Goal: Task Accomplishment & Management: Use online tool/utility

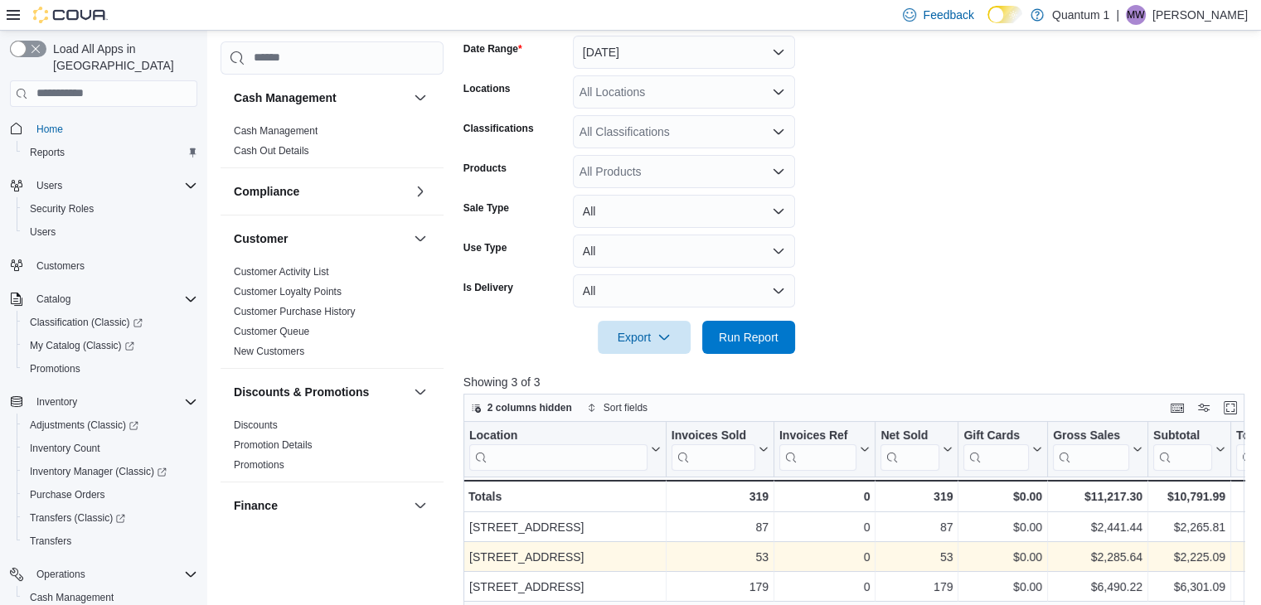
scroll to position [123, 0]
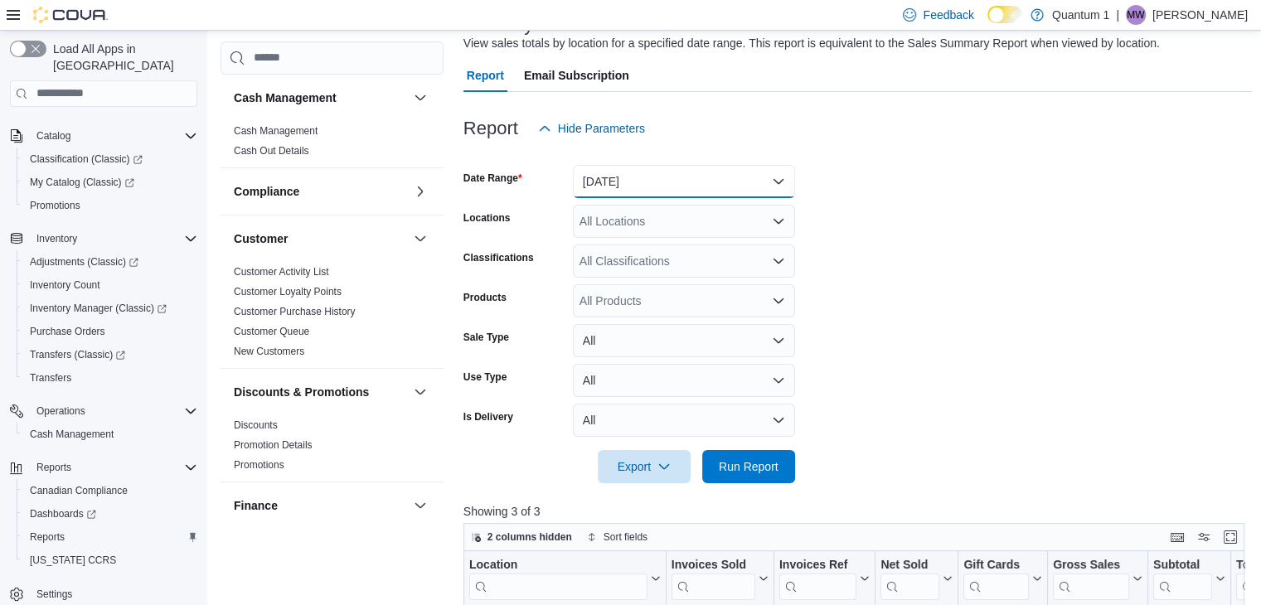
click at [688, 186] on button "[DATE]" at bounding box center [684, 181] width 222 height 33
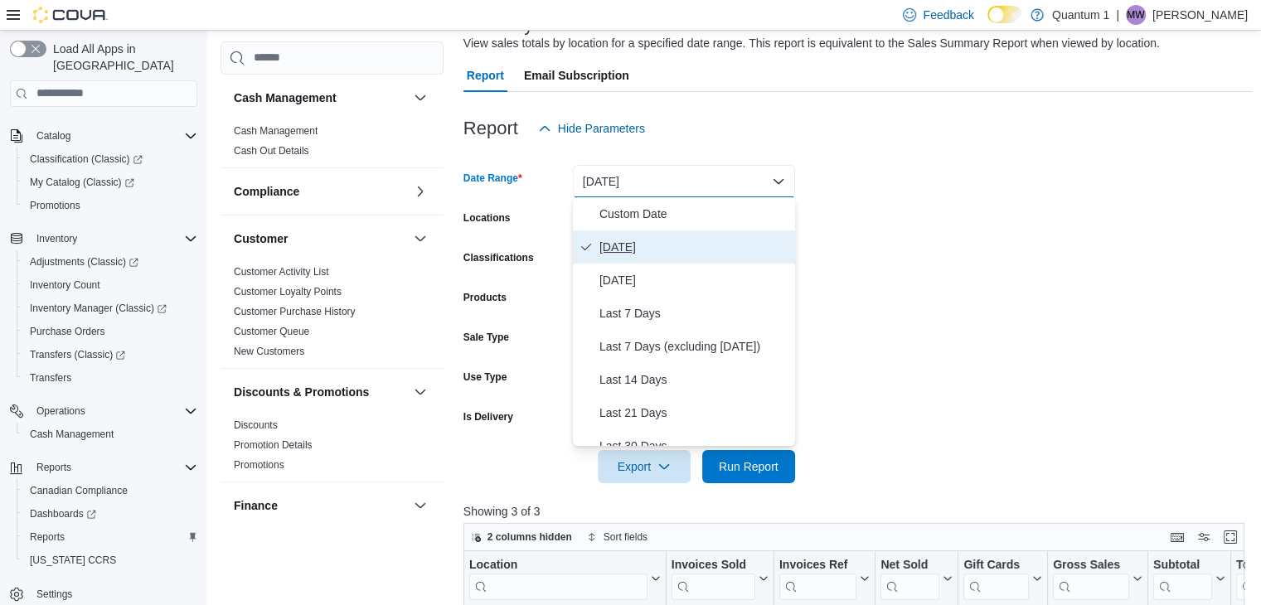
click at [682, 246] on span "[DATE]" at bounding box center [693, 247] width 189 height 20
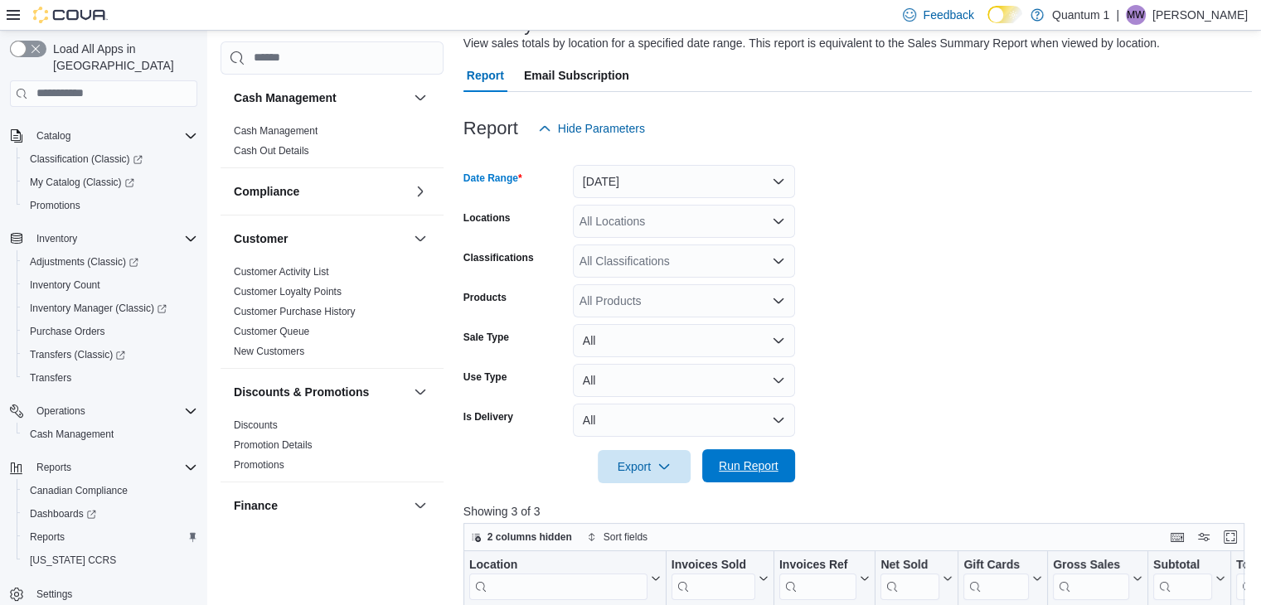
click at [742, 461] on span "Run Report" at bounding box center [749, 466] width 60 height 17
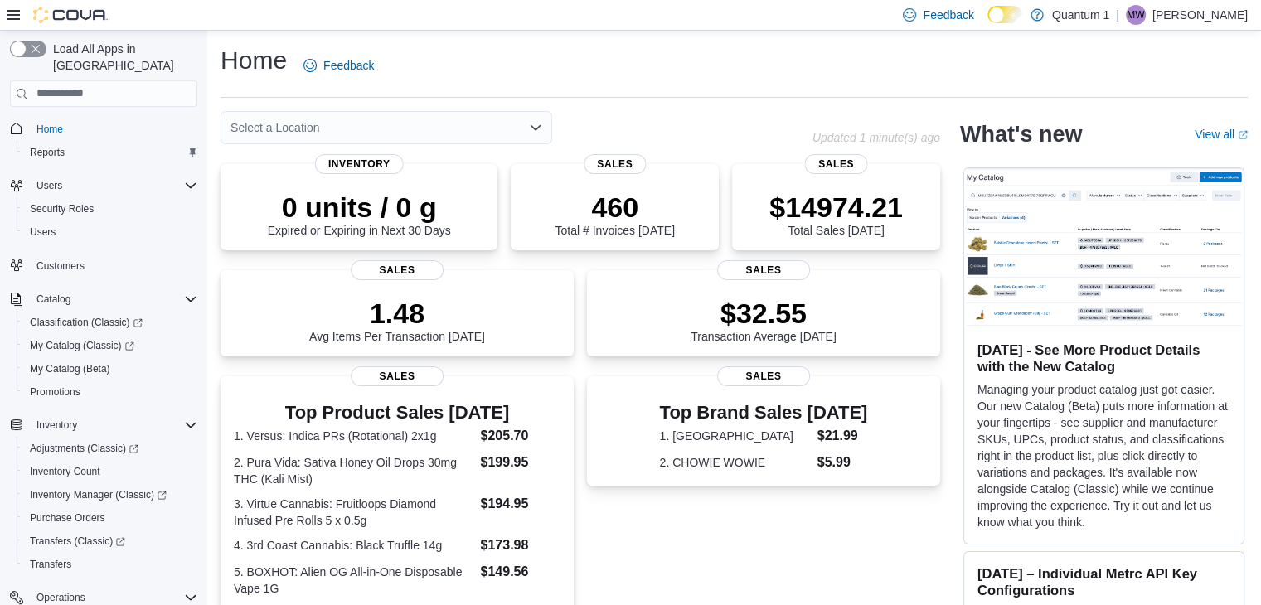
click at [366, 130] on div "Select a Location" at bounding box center [386, 127] width 332 height 33
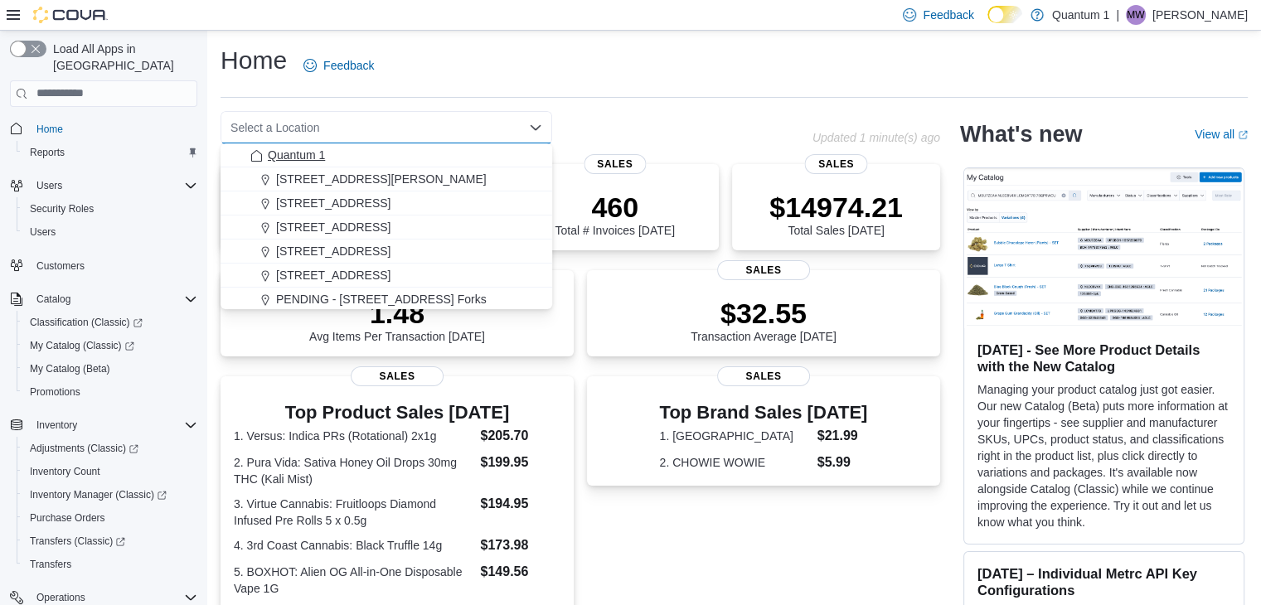
click at [323, 152] on span "Quantum 1" at bounding box center [296, 155] width 57 height 17
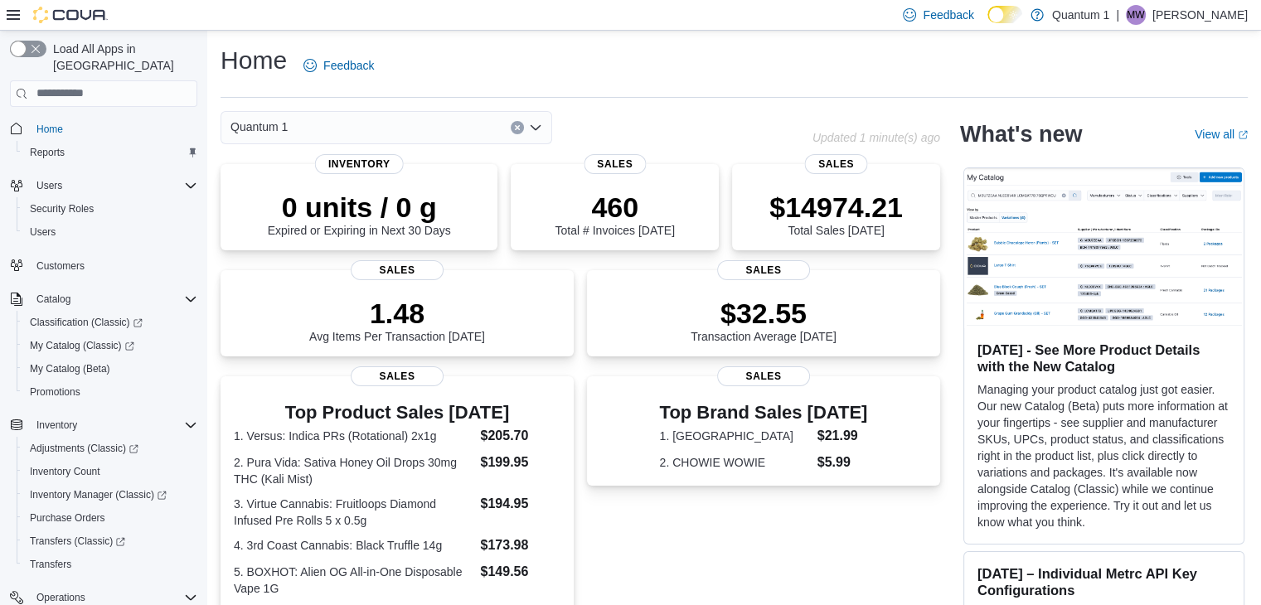
scroll to position [186, 0]
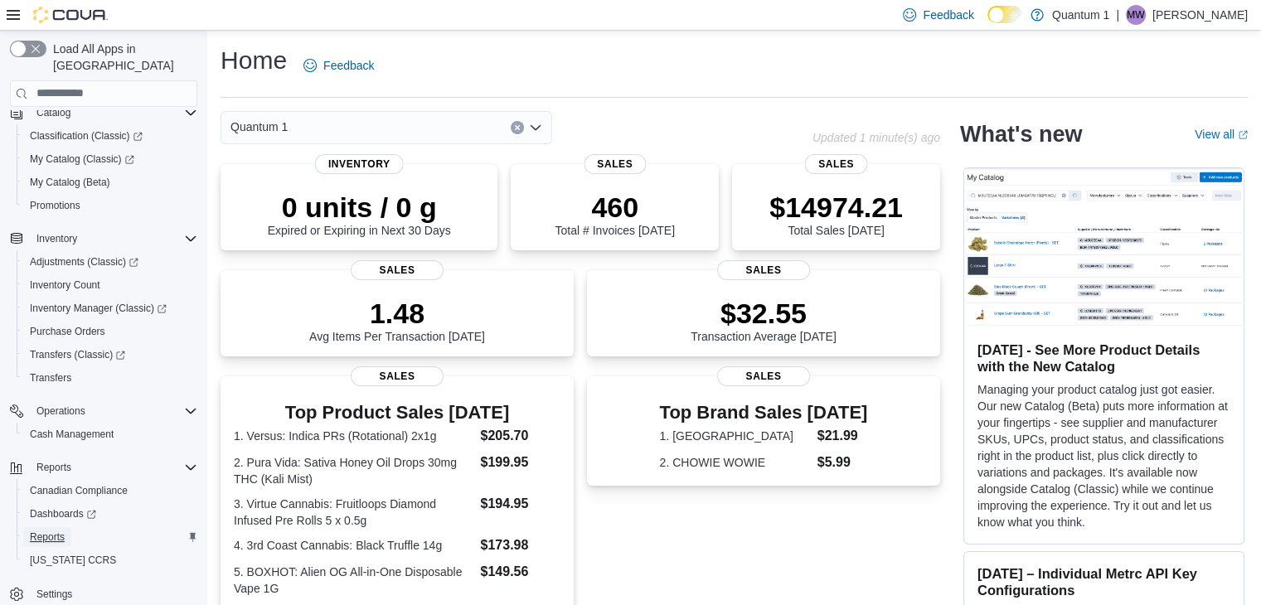
click at [47, 530] on span "Reports" at bounding box center [47, 536] width 35 height 13
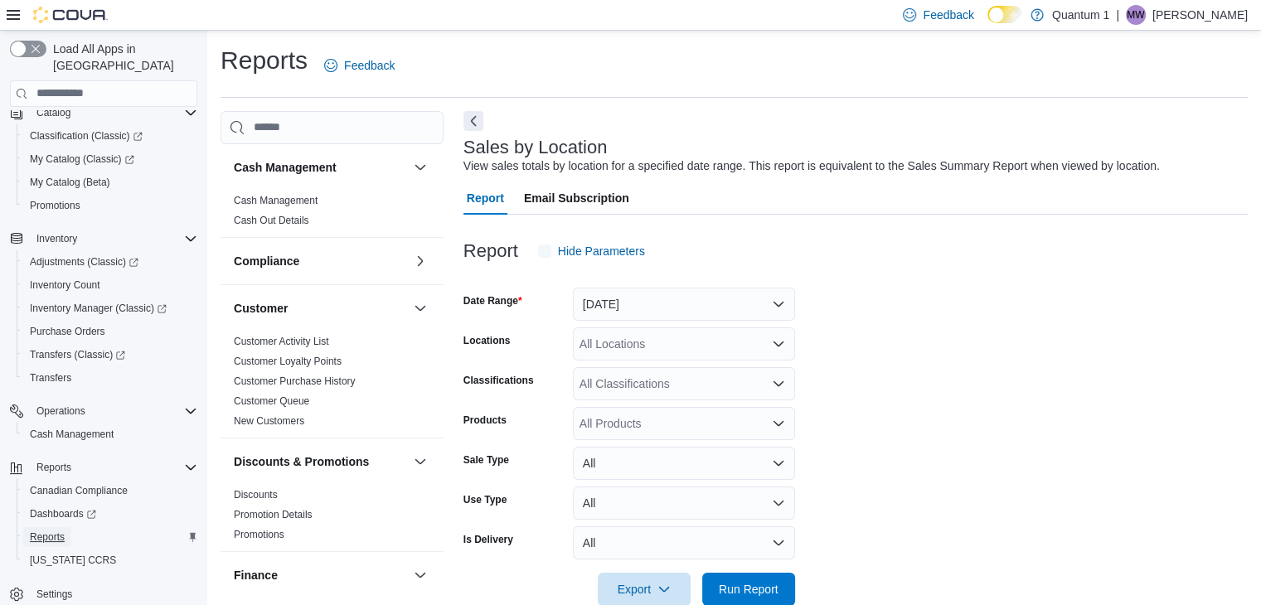
scroll to position [33, 0]
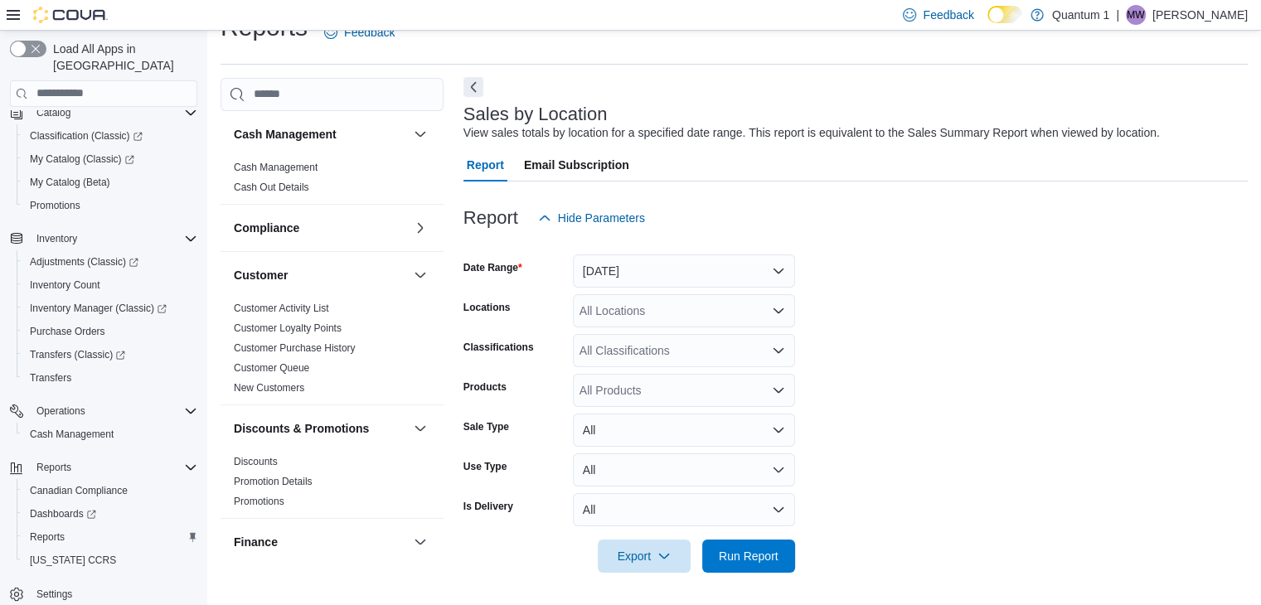
click at [482, 92] on button "Next" at bounding box center [473, 87] width 20 height 20
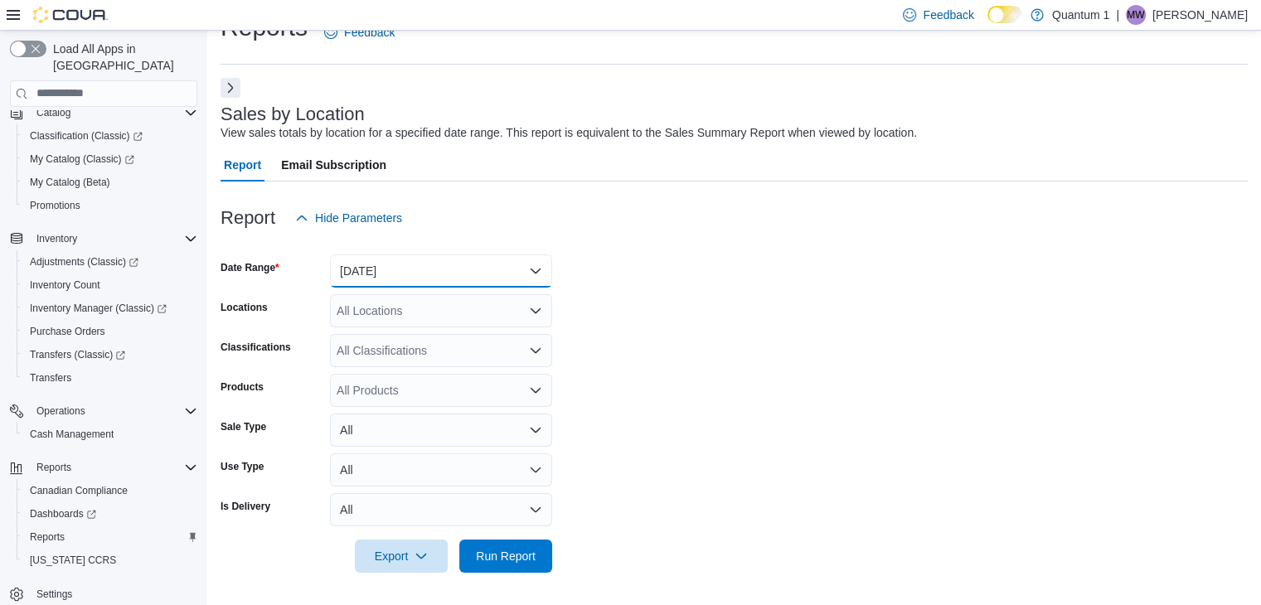
click at [527, 271] on button "[DATE]" at bounding box center [441, 270] width 222 height 33
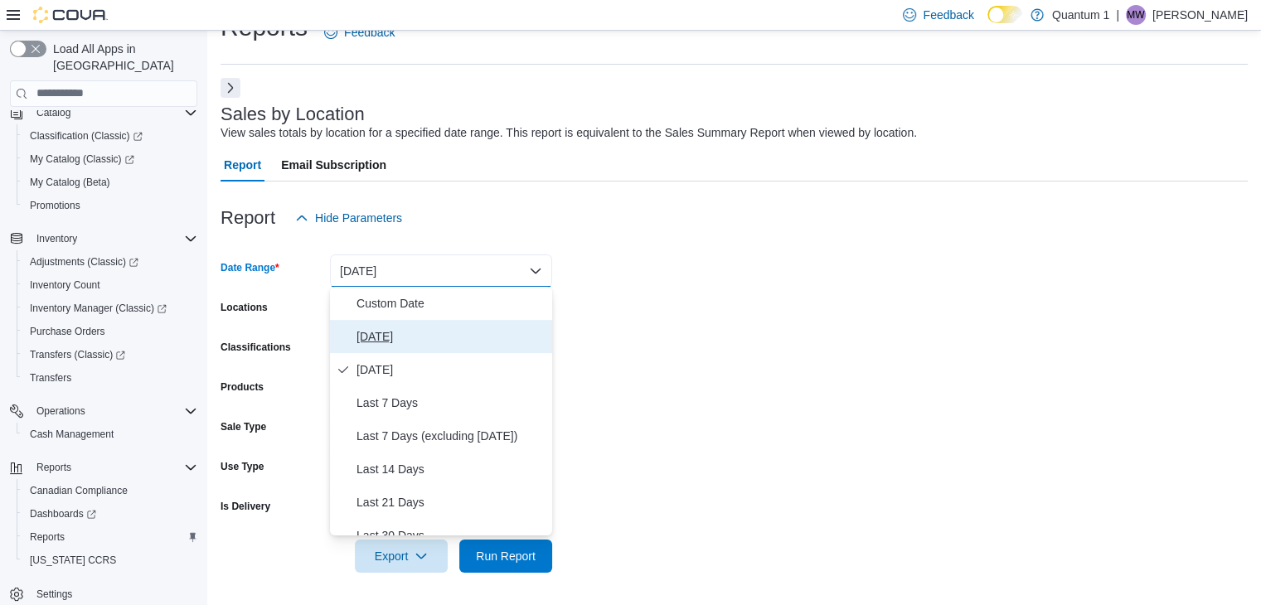
click at [484, 340] on span "[DATE]" at bounding box center [450, 337] width 189 height 20
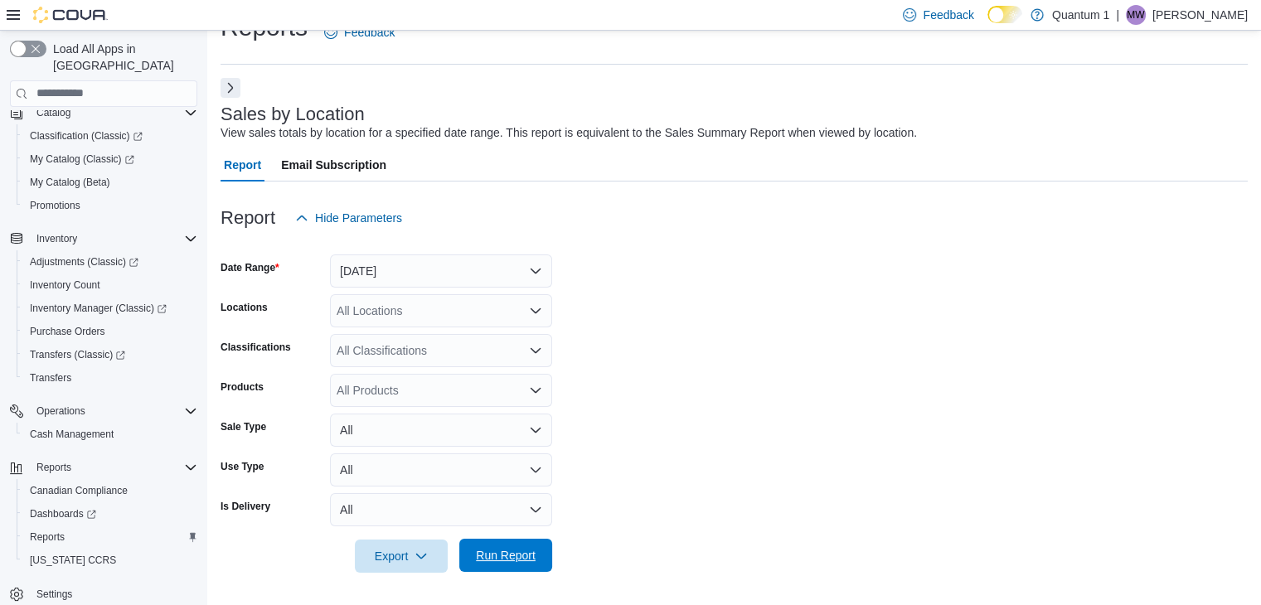
click at [487, 561] on span "Run Report" at bounding box center [506, 555] width 60 height 17
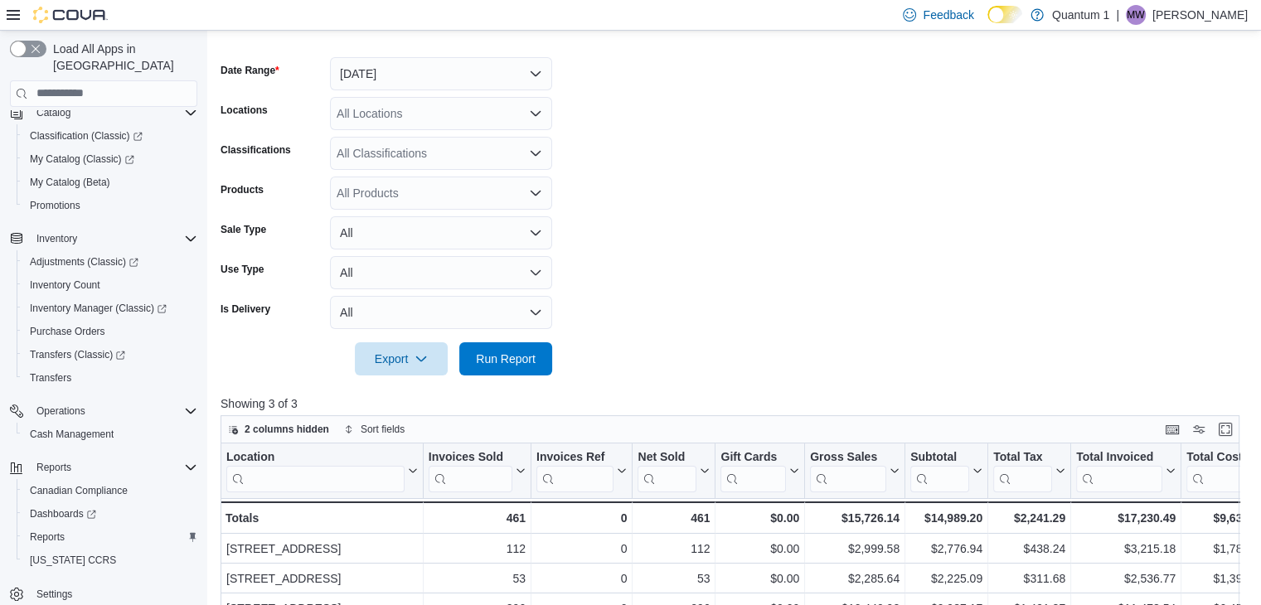
scroll to position [530, 0]
